Goal: Information Seeking & Learning: Learn about a topic

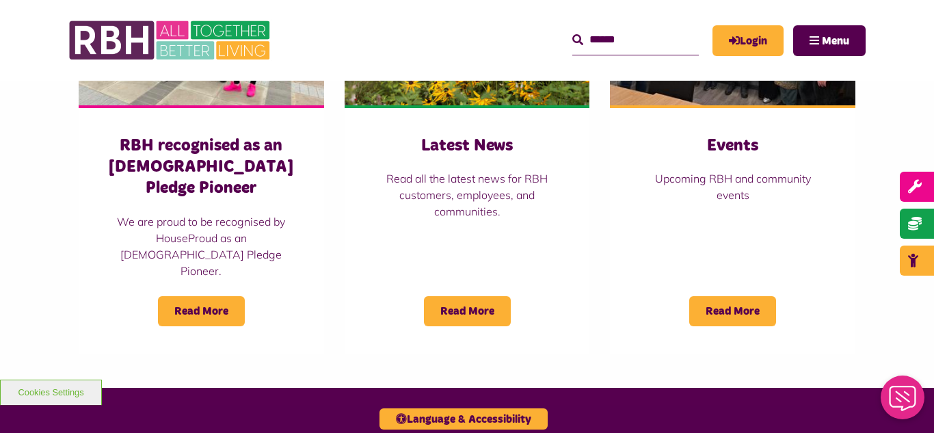
scroll to position [1094, 0]
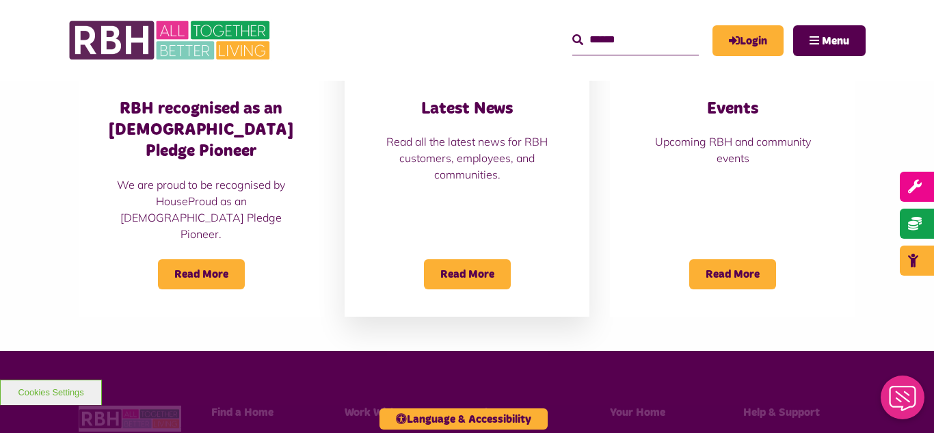
click at [454, 114] on h3 "Latest News" at bounding box center [467, 108] width 191 height 21
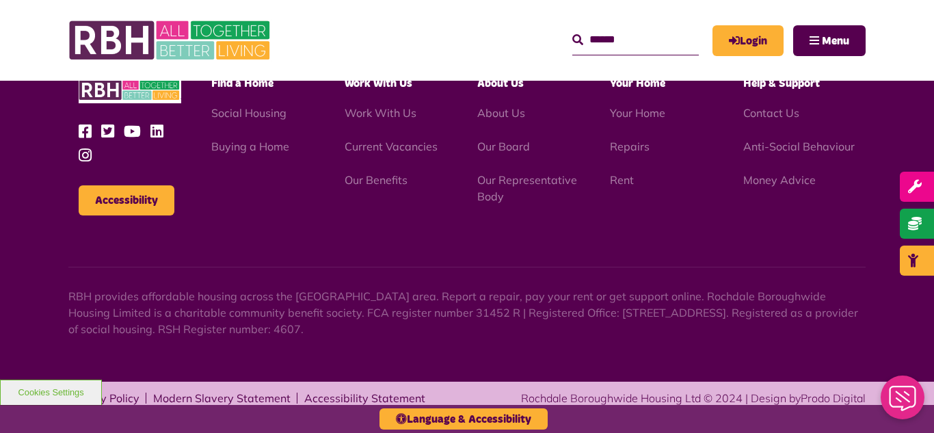
scroll to position [1488, 0]
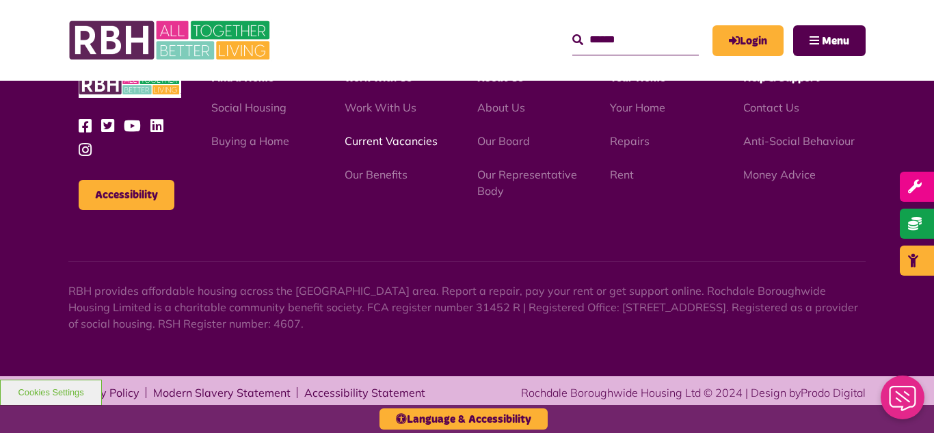
click at [384, 141] on link "Current Vacancies" at bounding box center [391, 141] width 93 height 14
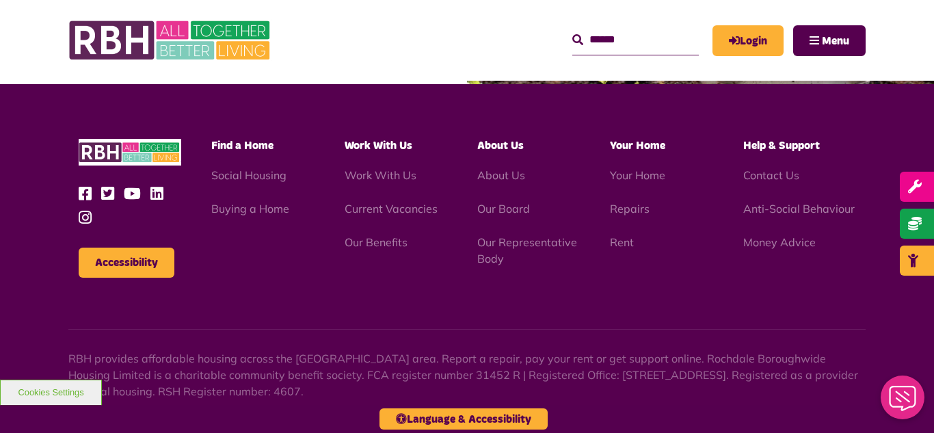
scroll to position [1606, 0]
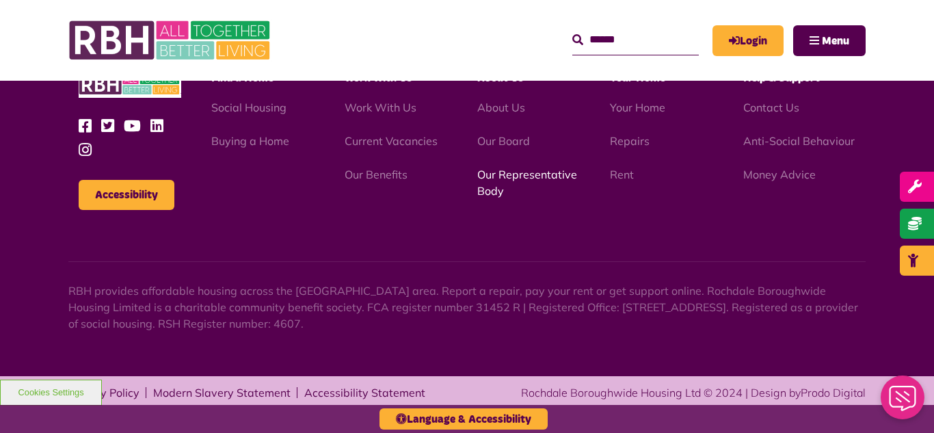
click at [518, 176] on link "Our Representative Body" at bounding box center [527, 182] width 100 height 30
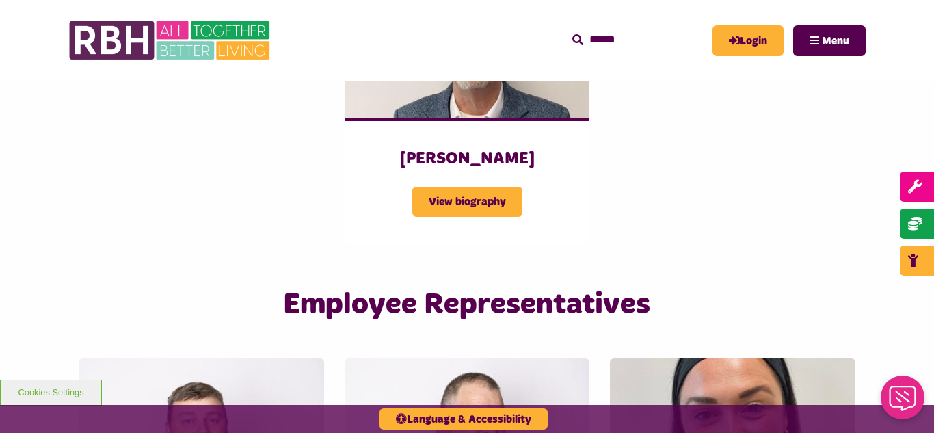
scroll to position [2078, 0]
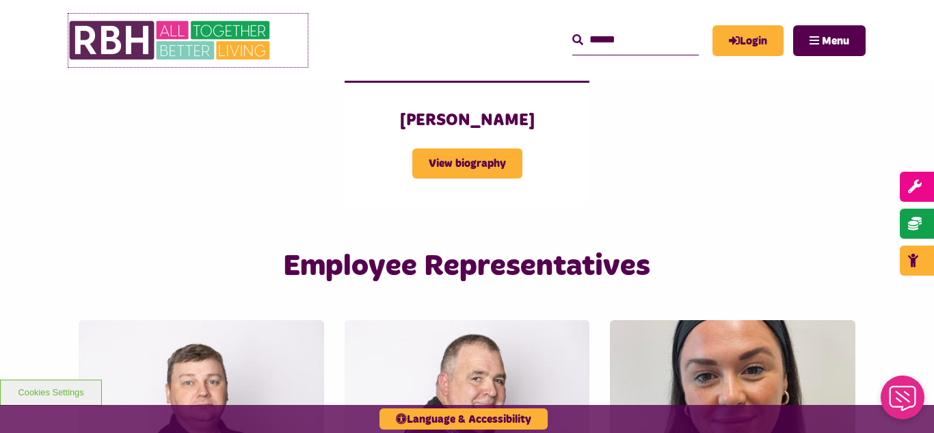
click at [208, 40] on img at bounding box center [170, 40] width 205 height 53
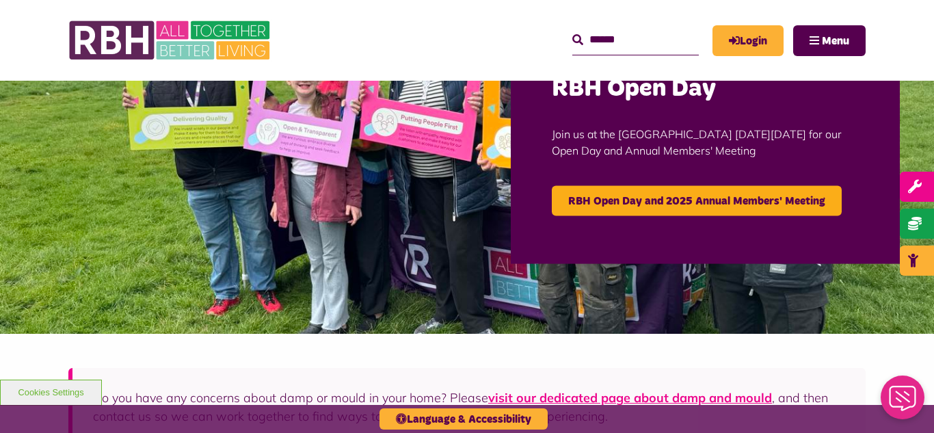
scroll to position [137, 0]
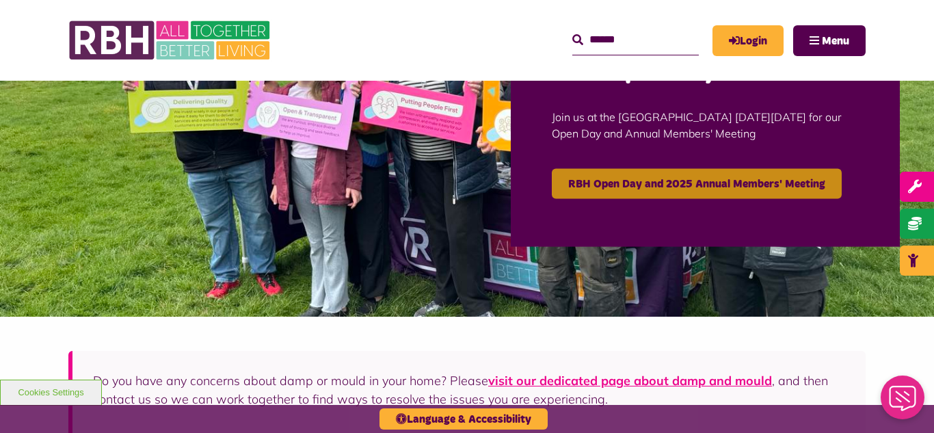
click at [628, 191] on link "RBH Open Day and 2025 Annual Members' Meeting" at bounding box center [697, 183] width 290 height 30
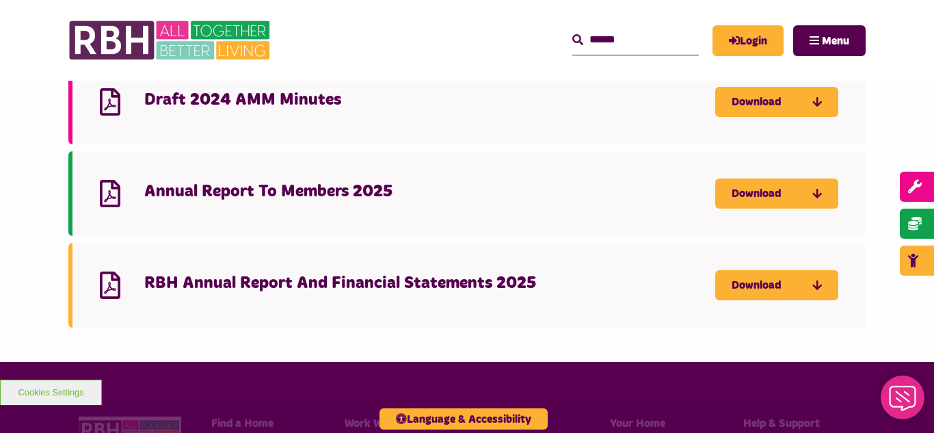
scroll to position [1285, 0]
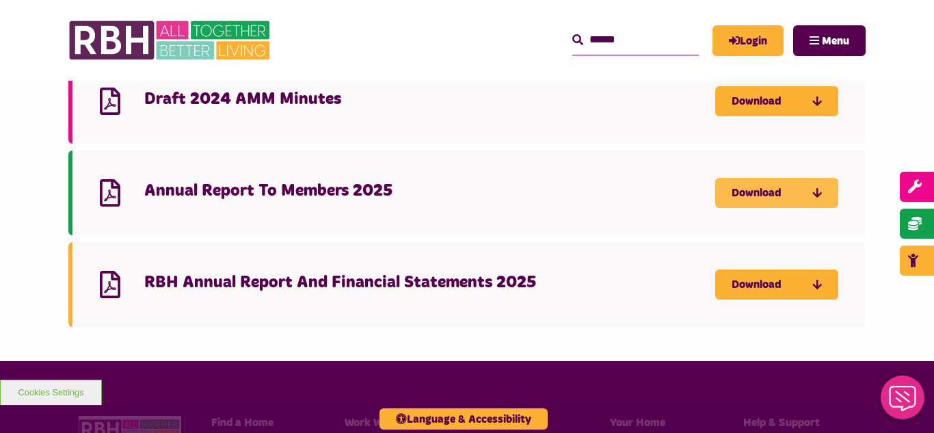
click at [764, 178] on link "Download" at bounding box center [776, 193] width 123 height 30
